Goal: Transaction & Acquisition: Purchase product/service

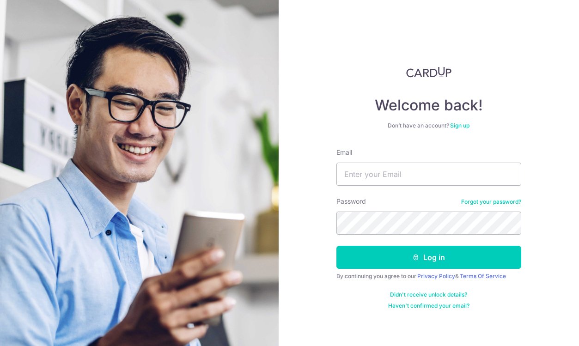
click at [397, 175] on input "Email" at bounding box center [428, 174] width 185 height 23
click at [0, 345] on com-1password-button at bounding box center [0, 346] width 0 height 0
click at [399, 176] on input "Email" at bounding box center [428, 174] width 185 height 23
click at [386, 176] on input "Email" at bounding box center [428, 174] width 185 height 23
type input "joellbs@gmail.com"
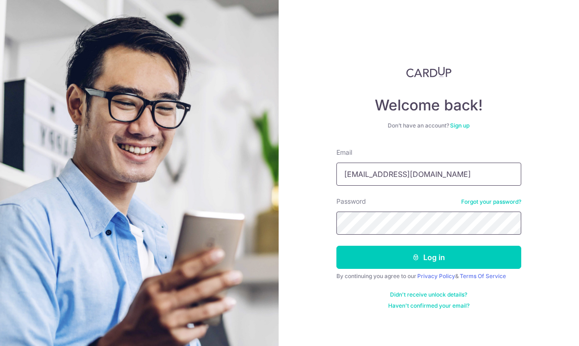
click at [428, 257] on button "Log in" at bounding box center [428, 257] width 185 height 23
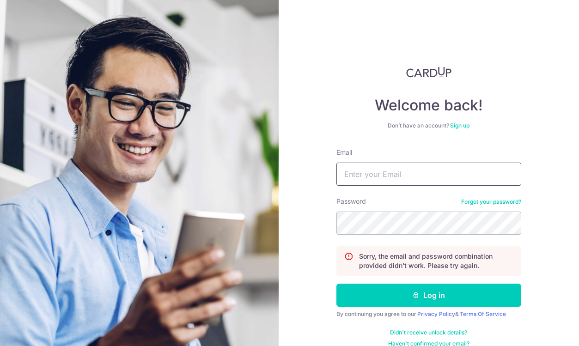
click at [420, 181] on input "Email" at bounding box center [428, 174] width 185 height 23
click at [420, 173] on input "Email" at bounding box center [428, 174] width 185 height 23
type input "jessebanana@hotmail.com"
click at [427, 295] on button "Log in" at bounding box center [428, 294] width 185 height 23
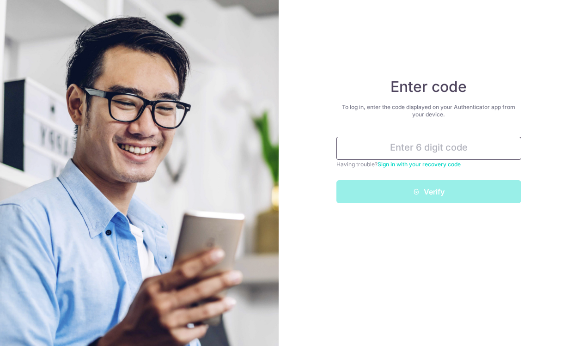
click at [430, 152] on input "text" at bounding box center [428, 148] width 185 height 23
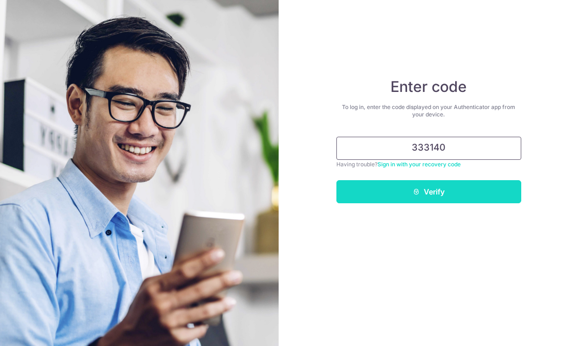
type input "333140"
click at [466, 199] on button "Verify" at bounding box center [428, 191] width 185 height 23
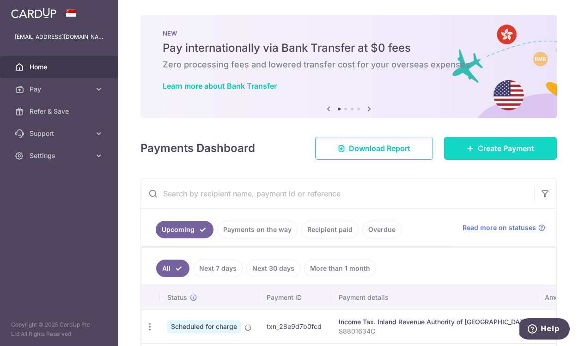
click at [468, 150] on icon at bounding box center [469, 148] width 7 height 7
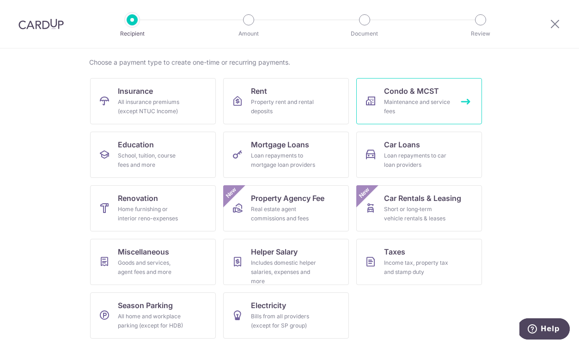
scroll to position [67, 0]
click at [409, 96] on span "Condo & MCST" at bounding box center [411, 90] width 55 height 11
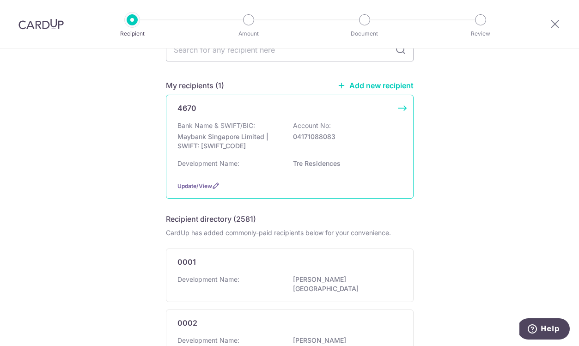
scroll to position [30, 0]
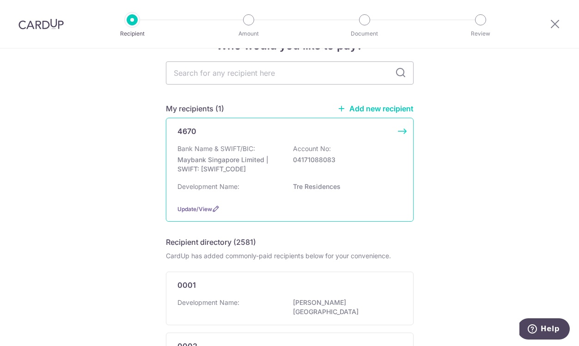
click at [238, 163] on p "Maybank Singapore Limited | SWIFT: [SWIFT_CODE]" at bounding box center [228, 164] width 103 height 18
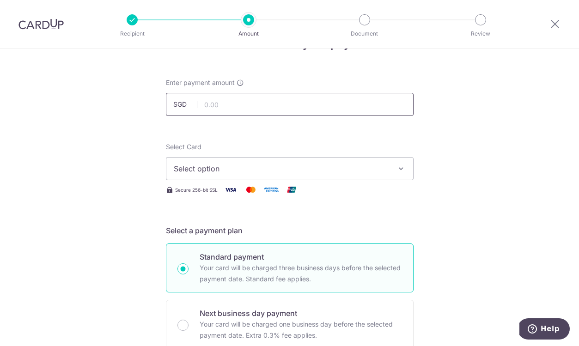
click at [235, 110] on input "text" at bounding box center [289, 104] width 247 height 23
type input "1,157.58"
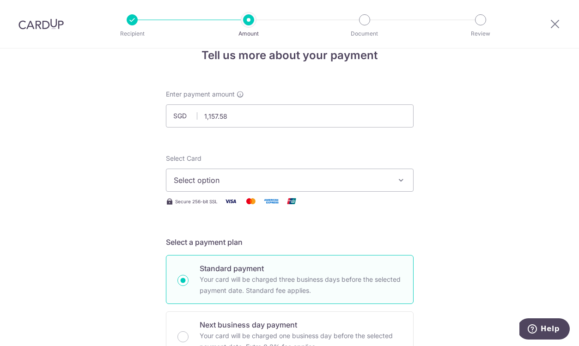
scroll to position [4, 0]
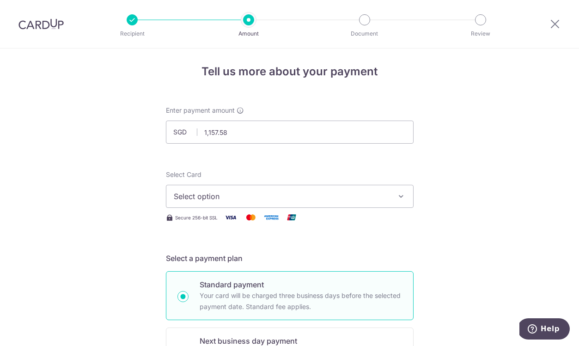
click at [259, 190] on button "Select option" at bounding box center [289, 196] width 247 height 23
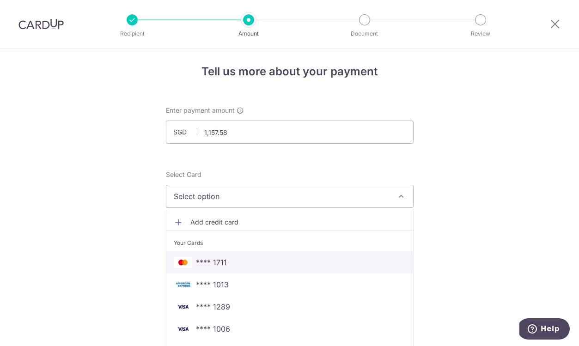
click at [240, 265] on span "**** 1711" at bounding box center [290, 262] width 232 height 11
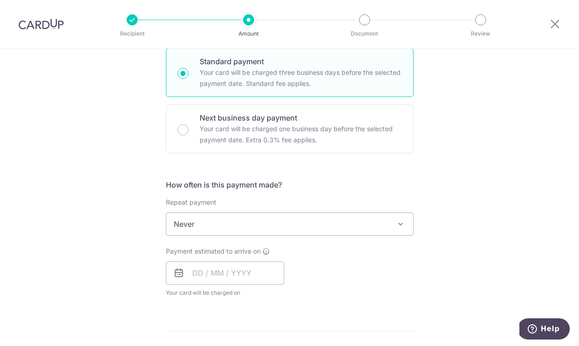
scroll to position [229, 0]
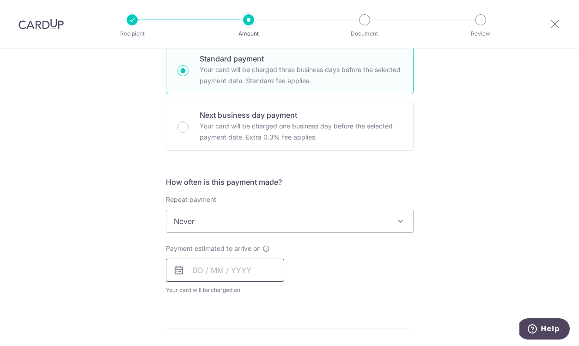
click at [203, 270] on input "text" at bounding box center [225, 270] width 118 height 23
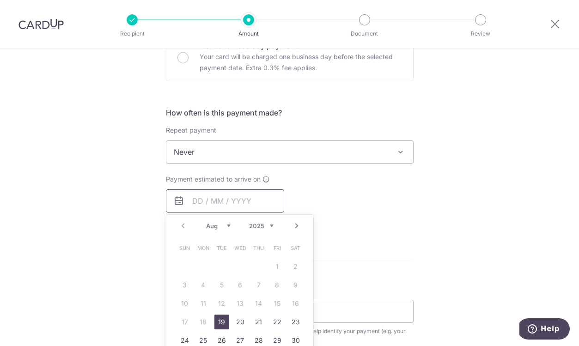
scroll to position [307, 0]
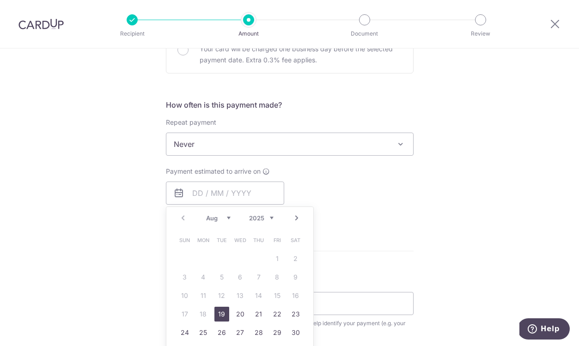
click at [227, 312] on link "19" at bounding box center [221, 314] width 15 height 15
type input "19/08/2025"
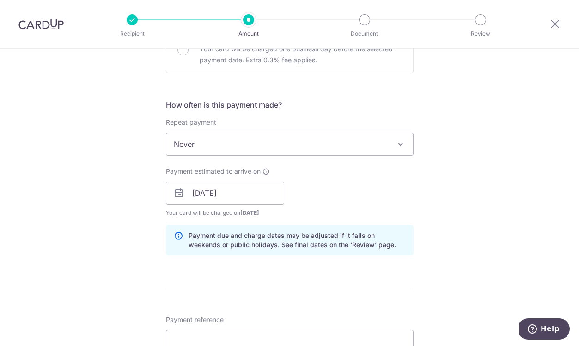
click at [217, 317] on span "Payment reference" at bounding box center [195, 319] width 58 height 9
click at [217, 330] on input "Payment reference" at bounding box center [289, 341] width 247 height 23
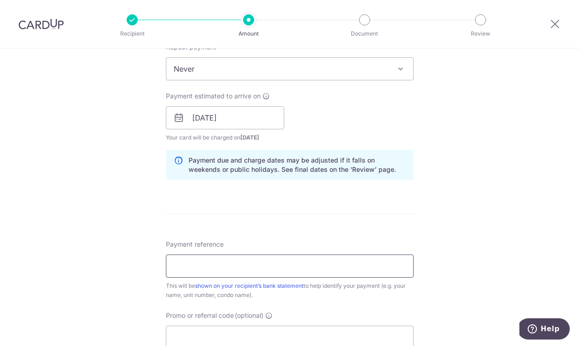
click at [220, 263] on input "Payment reference" at bounding box center [289, 265] width 247 height 23
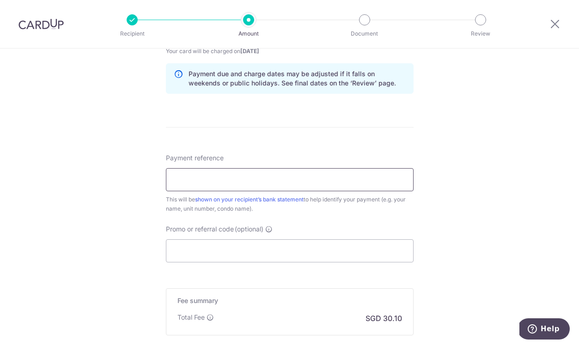
scroll to position [507, 0]
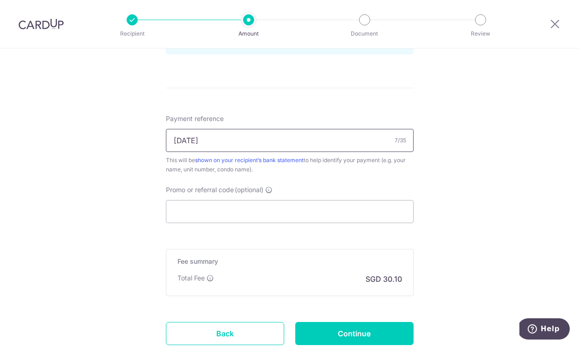
type input "9-06-14"
click at [230, 210] on input "Promo or referral code (optional)" at bounding box center [289, 211] width 247 height 23
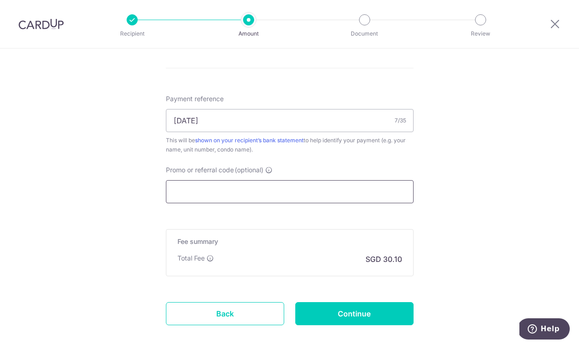
scroll to position [525, 0]
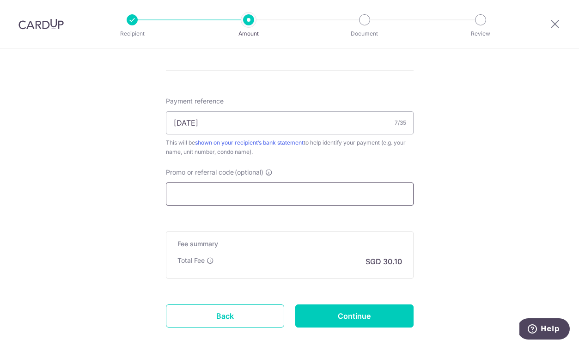
paste input "OCBC90NMC"
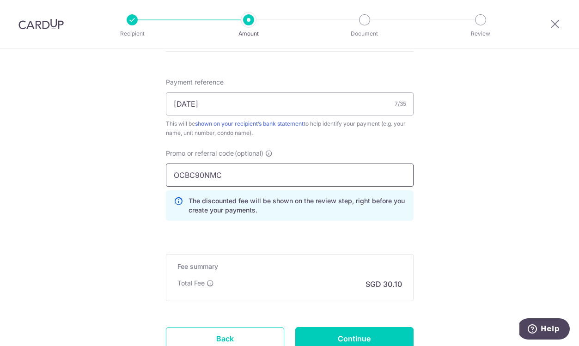
scroll to position [545, 0]
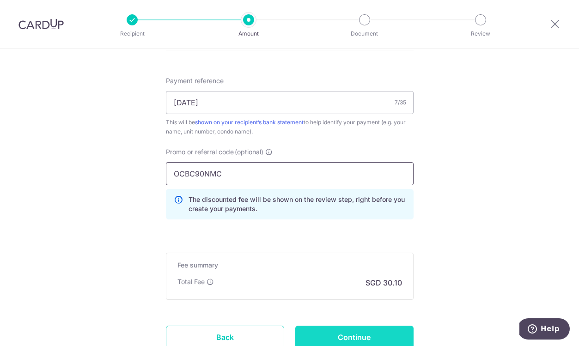
type input "OCBC90NMC"
click at [361, 335] on input "Continue" at bounding box center [354, 337] width 118 height 23
type input "Create Schedule"
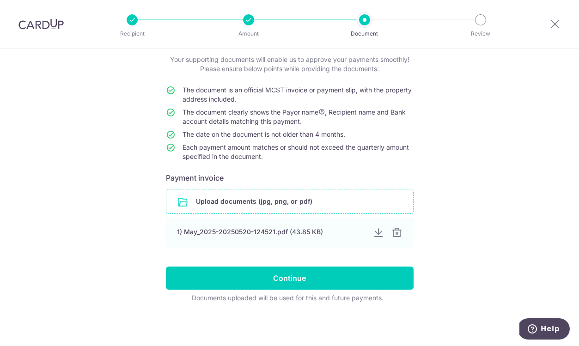
scroll to position [54, 0]
click at [305, 208] on input "file" at bounding box center [289, 201] width 247 height 24
click at [397, 235] on div at bounding box center [396, 232] width 11 height 11
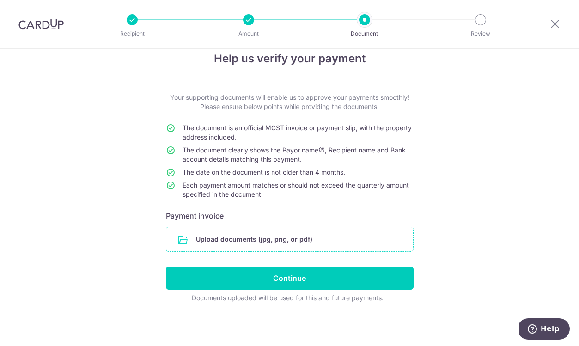
click at [294, 241] on input "file" at bounding box center [289, 239] width 247 height 24
click at [259, 239] on input "file" at bounding box center [289, 239] width 247 height 24
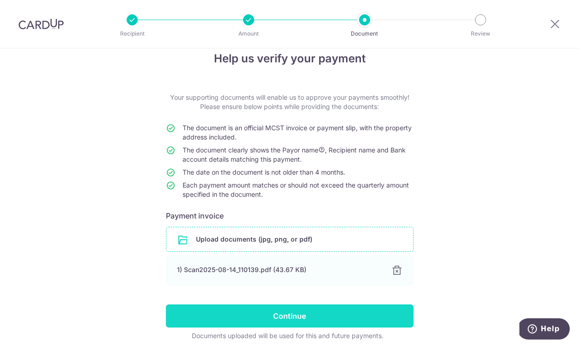
click at [314, 317] on input "Continue" at bounding box center [289, 315] width 247 height 23
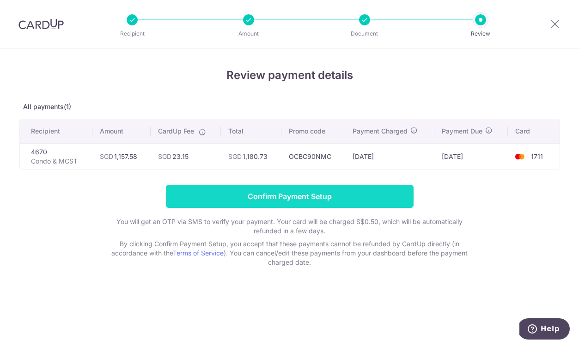
click at [303, 197] on input "Confirm Payment Setup" at bounding box center [289, 196] width 247 height 23
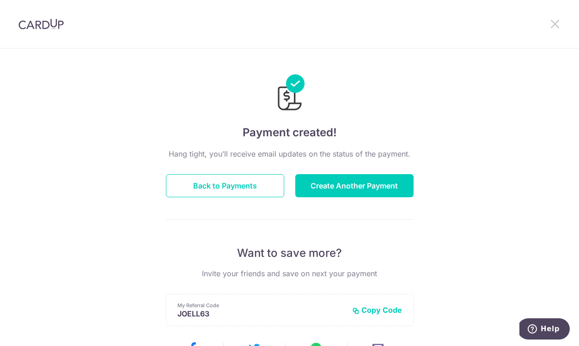
click at [554, 22] on icon at bounding box center [554, 24] width 11 height 12
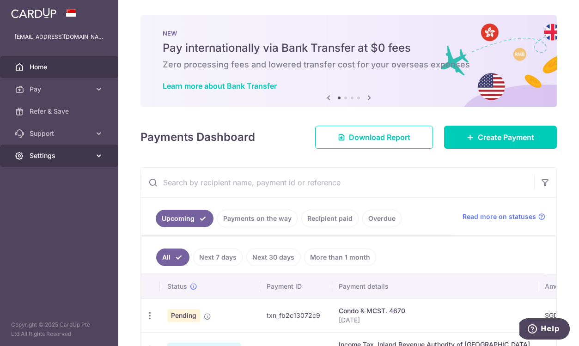
click at [81, 154] on span "Settings" at bounding box center [60, 155] width 61 height 9
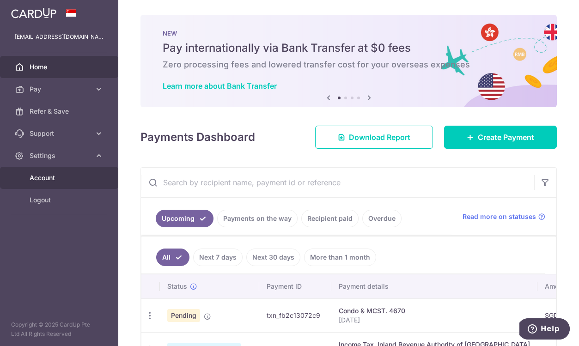
click at [78, 180] on span "Account" at bounding box center [60, 177] width 61 height 9
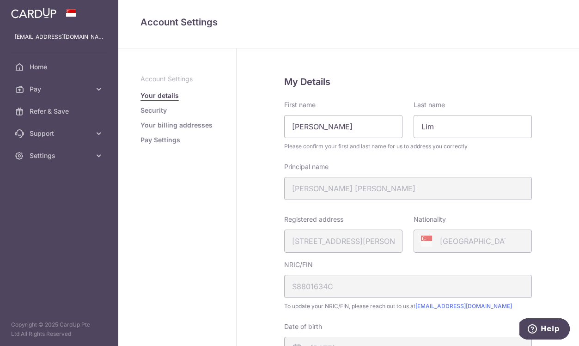
click at [162, 108] on link "Security" at bounding box center [153, 110] width 26 height 9
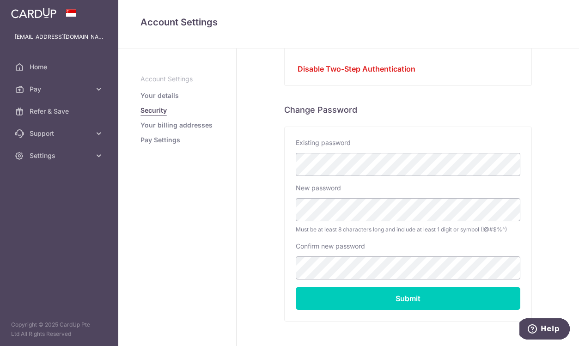
scroll to position [172, 0]
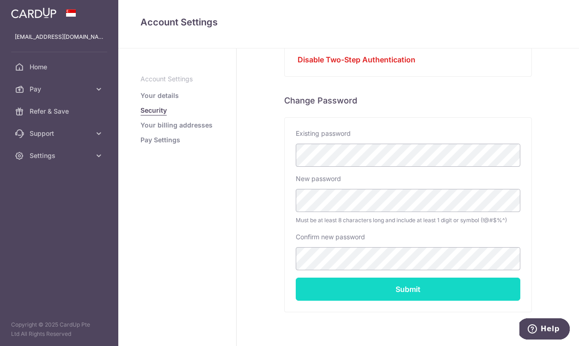
click at [414, 286] on input "Submit" at bounding box center [407, 288] width 224 height 23
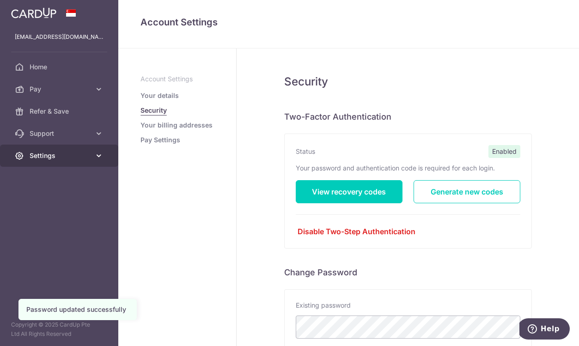
click at [48, 152] on span "Settings" at bounding box center [60, 155] width 61 height 9
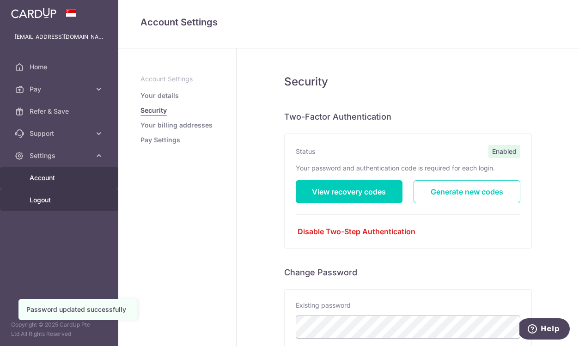
click at [50, 197] on span "Logout" at bounding box center [60, 199] width 61 height 9
